Goal: Find specific page/section: Find specific page/section

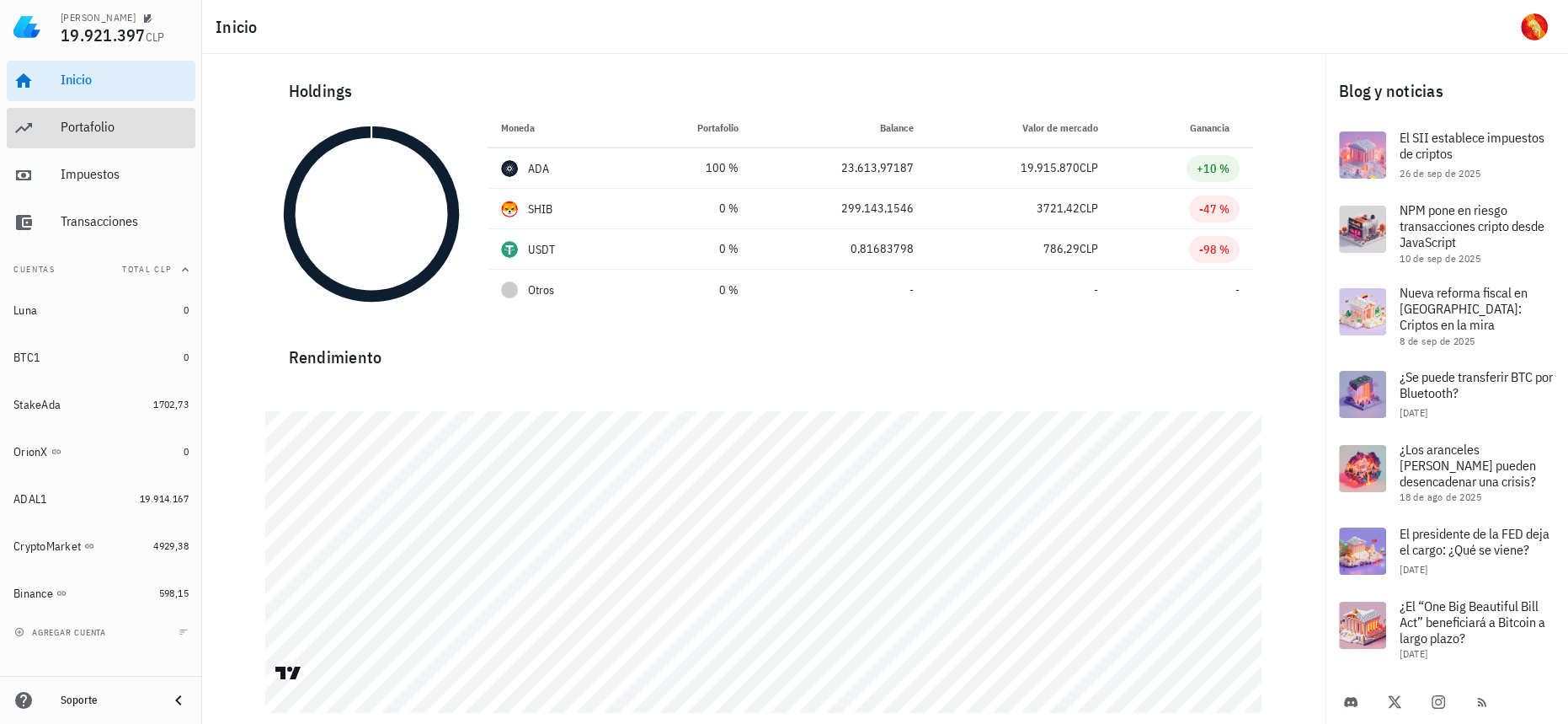
click at [149, 144] on div "Portafolio" at bounding box center [124, 127] width 128 height 38
